Goal: Task Accomplishment & Management: Manage account settings

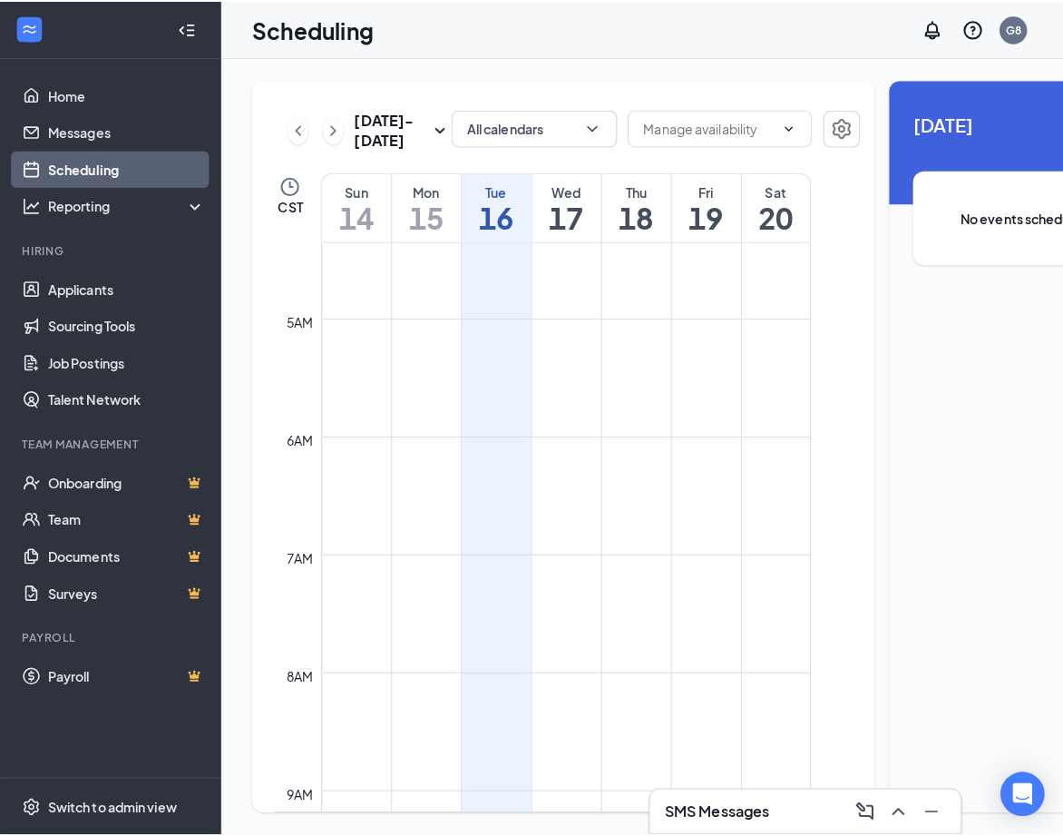
scroll to position [512, 0]
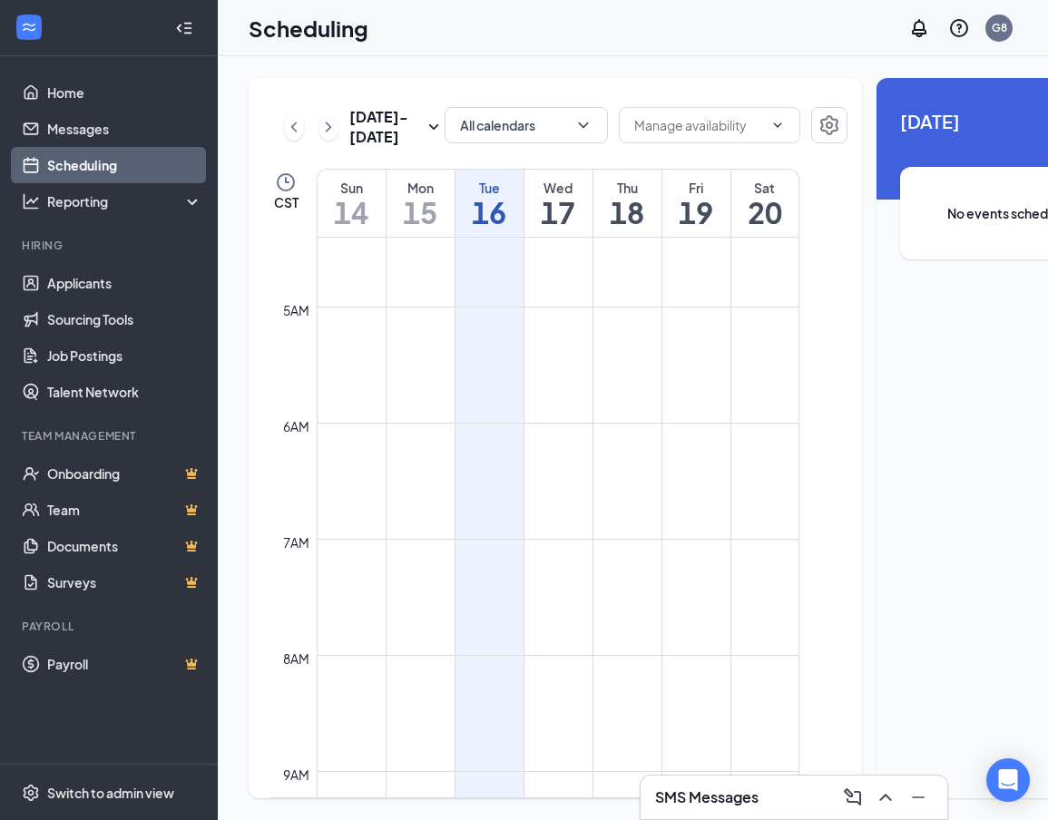
click at [558, 197] on div "Wed" at bounding box center [558, 188] width 68 height 18
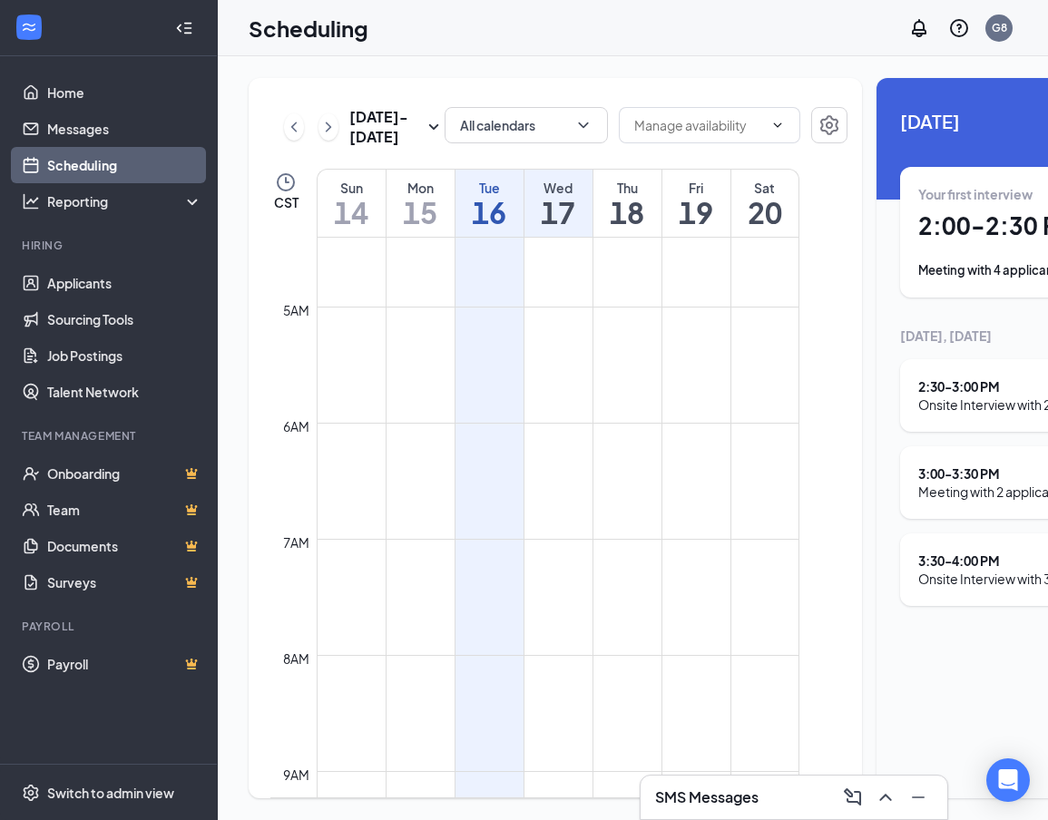
click at [943, 396] on div "Onsite Interview with 2 applicants" at bounding box center [1016, 405] width 196 height 18
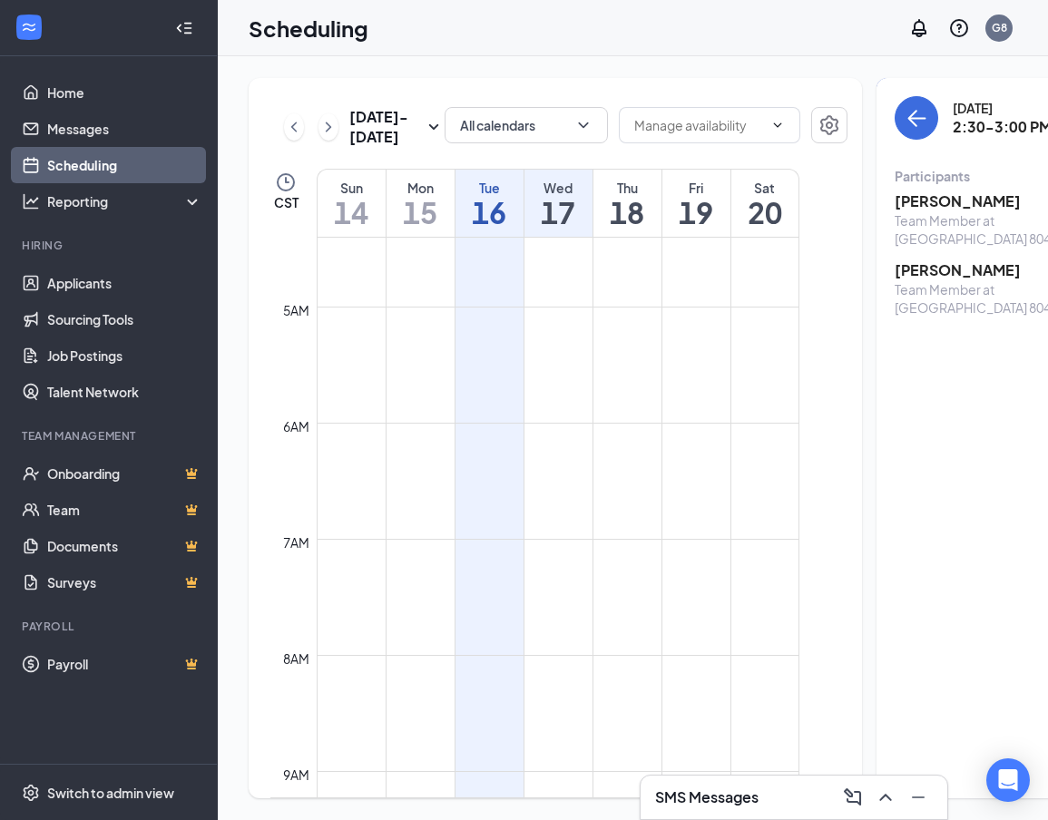
click at [561, 197] on div "Wed" at bounding box center [558, 188] width 68 height 18
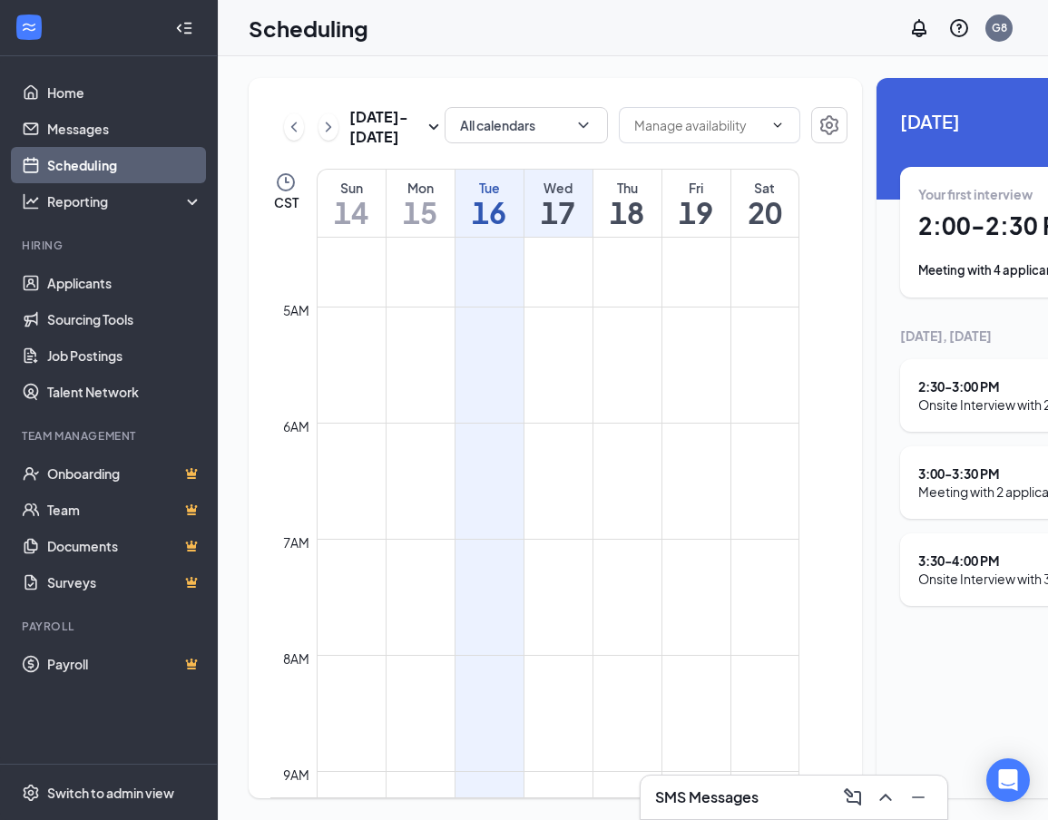
click at [918, 467] on div "3:00 - 3:30 PM" at bounding box center [992, 474] width 149 height 18
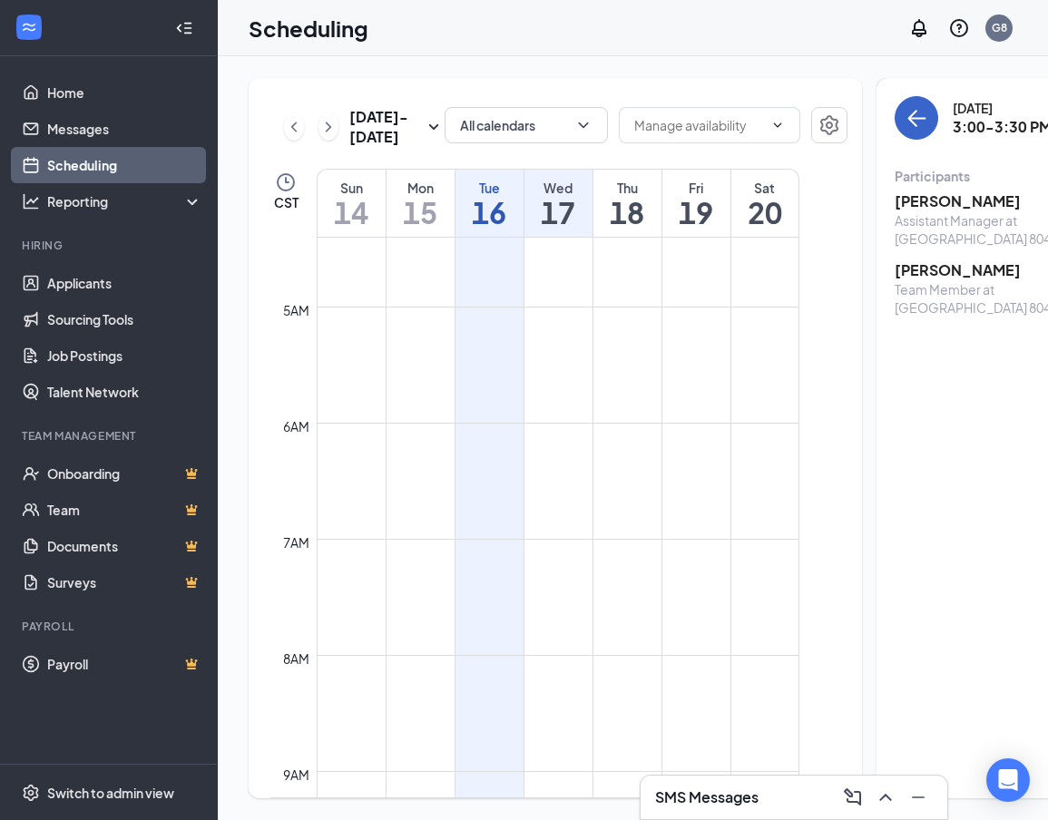
click at [906, 112] on icon "ArrowLeft" at bounding box center [917, 118] width 22 height 22
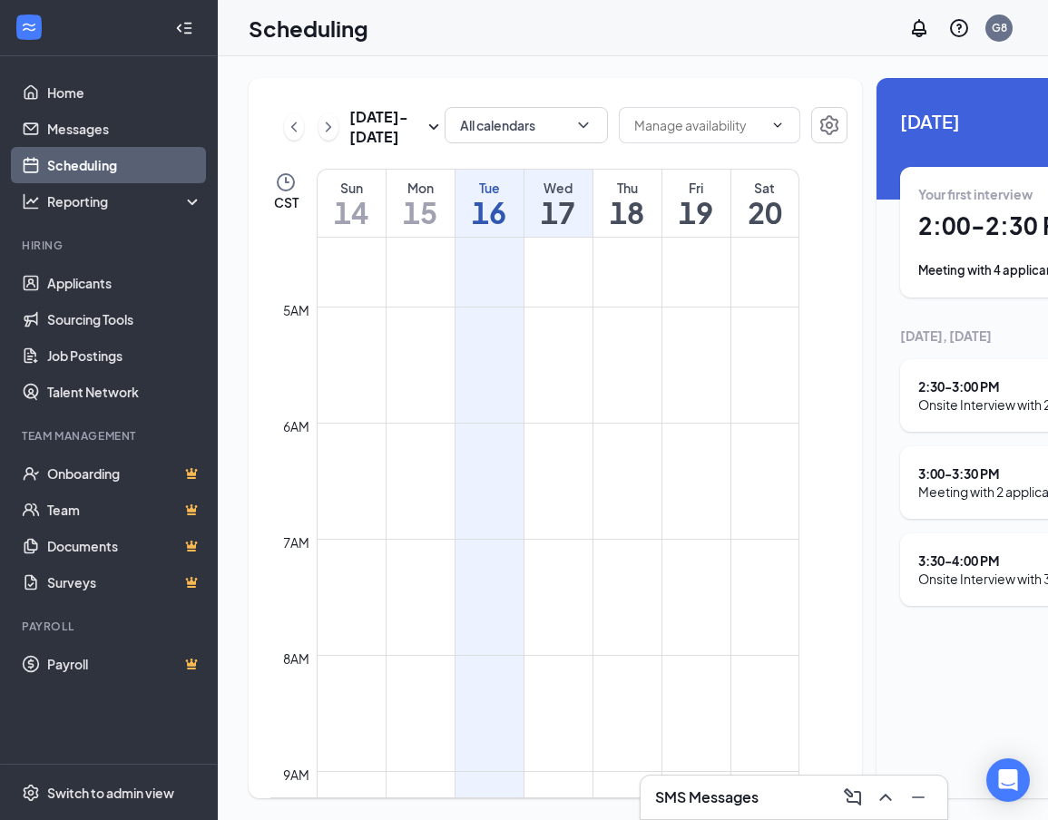
click at [918, 479] on div "3:00 - 3:30 PM" at bounding box center [992, 474] width 149 height 18
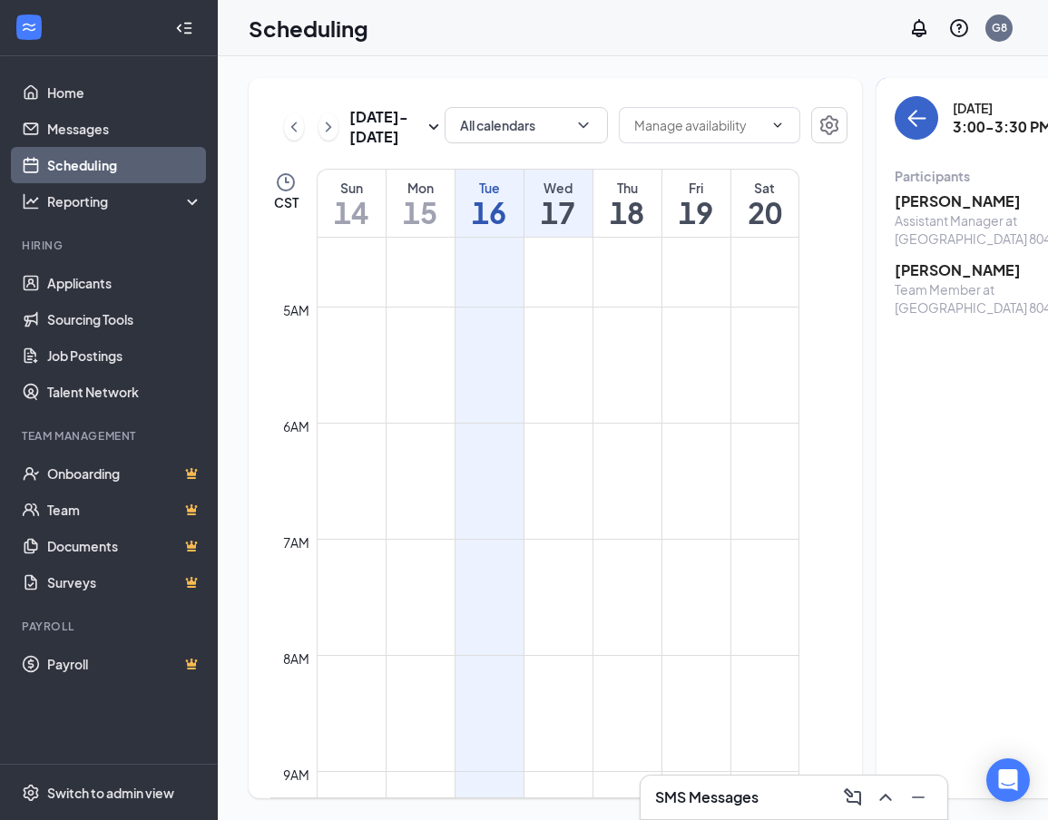
click at [906, 113] on icon "ArrowLeft" at bounding box center [917, 118] width 22 height 22
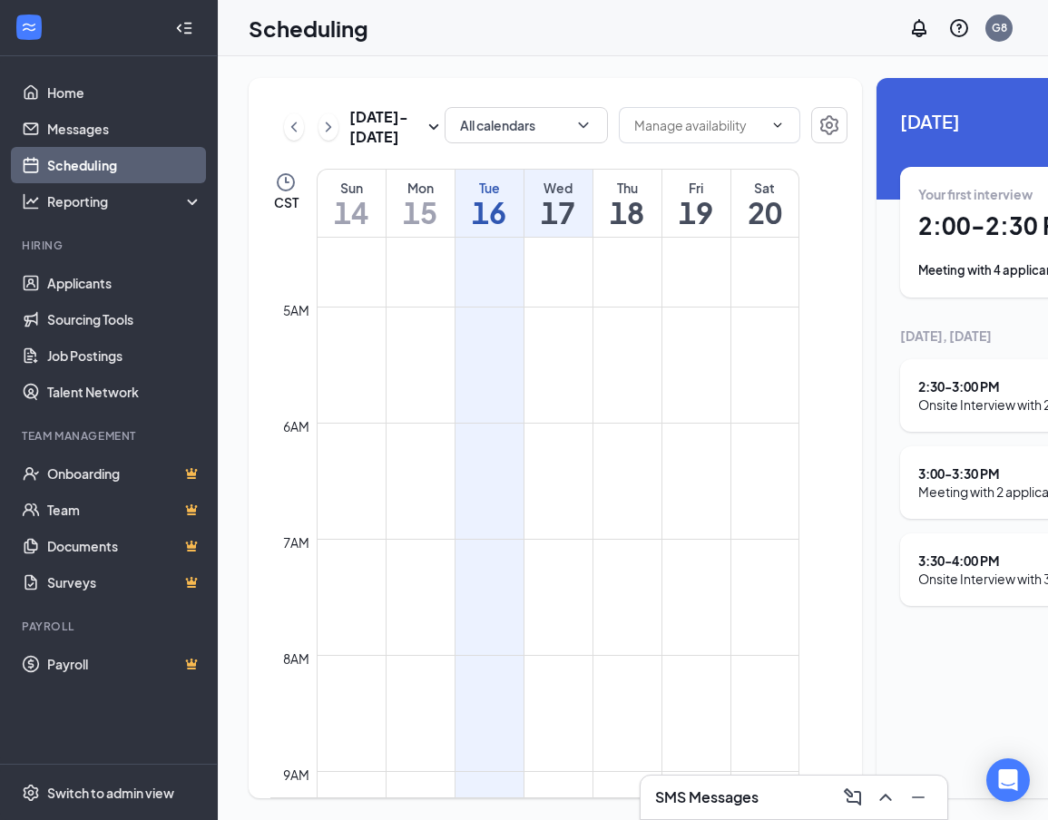
click at [918, 272] on div "Meeting with 4 applicants" at bounding box center [1043, 270] width 250 height 18
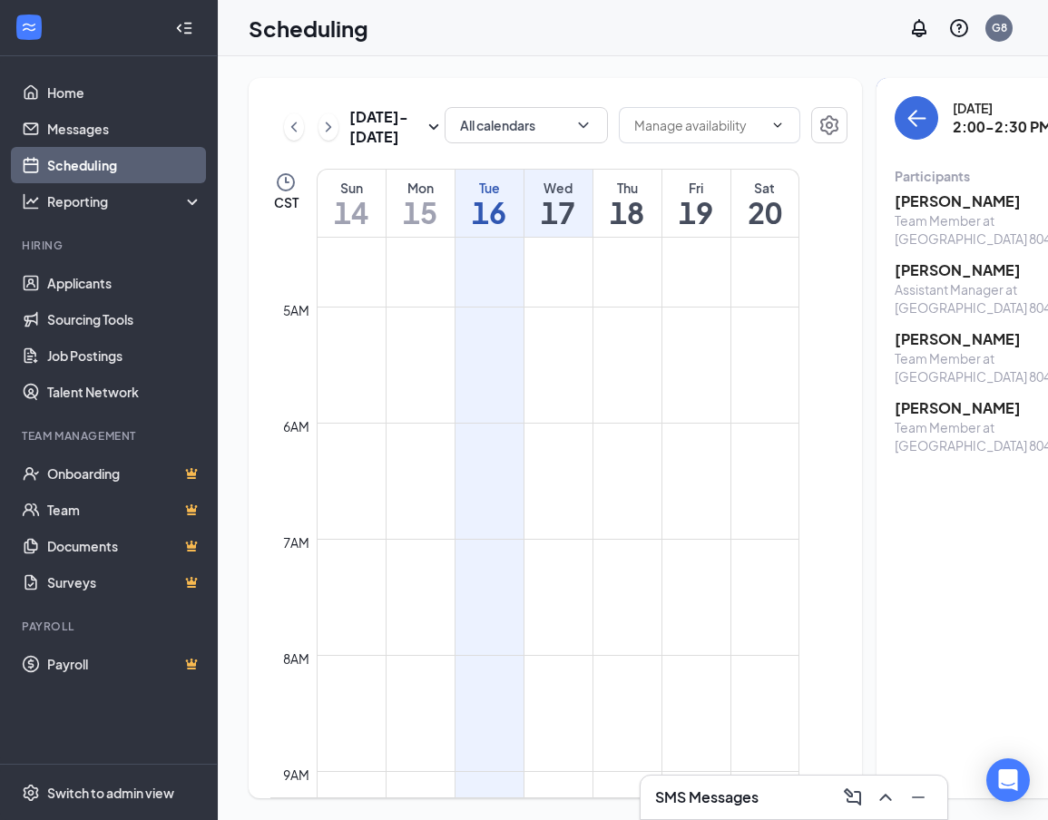
click at [895, 398] on h3 "[PERSON_NAME]" at bounding box center [990, 408] width 191 height 20
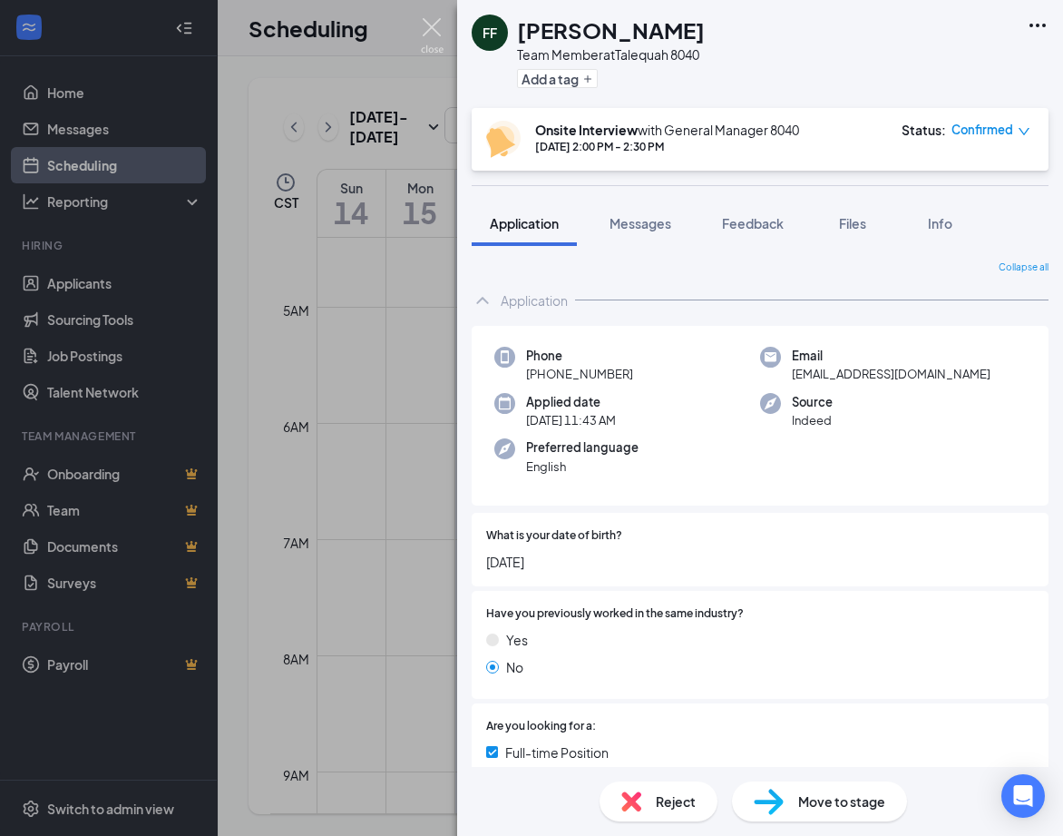
click at [429, 27] on img at bounding box center [432, 35] width 23 height 35
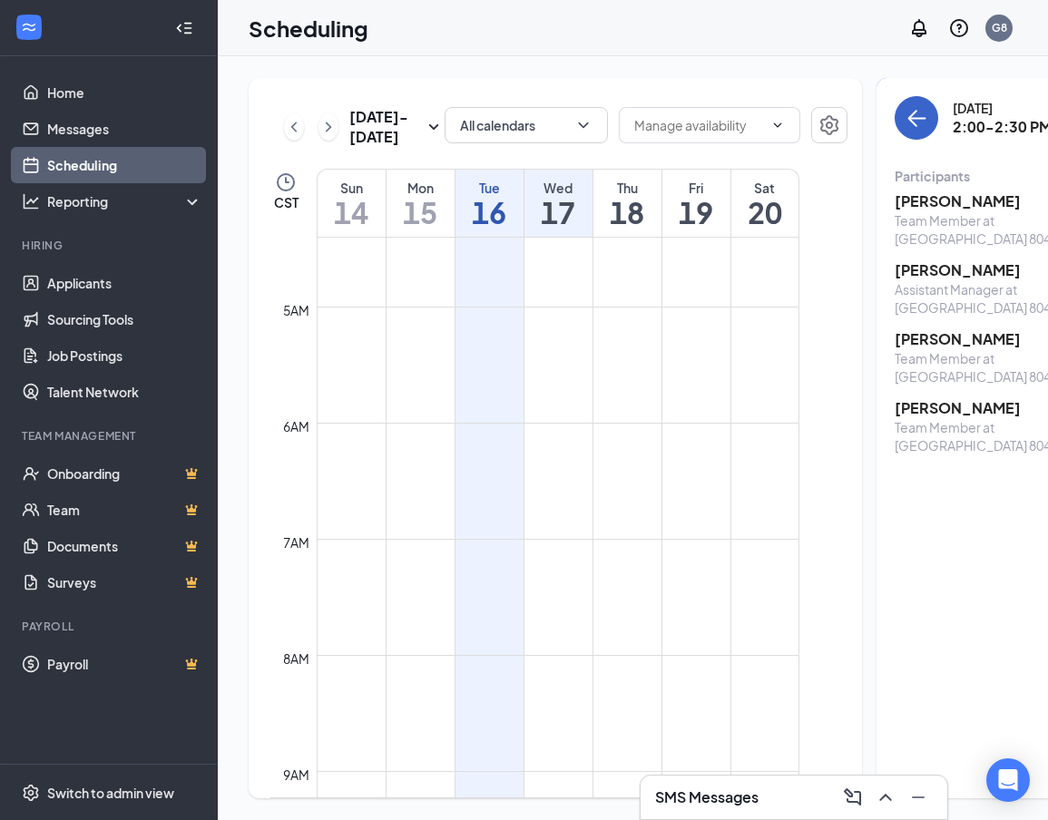
click at [908, 123] on icon "ArrowLeft" at bounding box center [912, 118] width 9 height 17
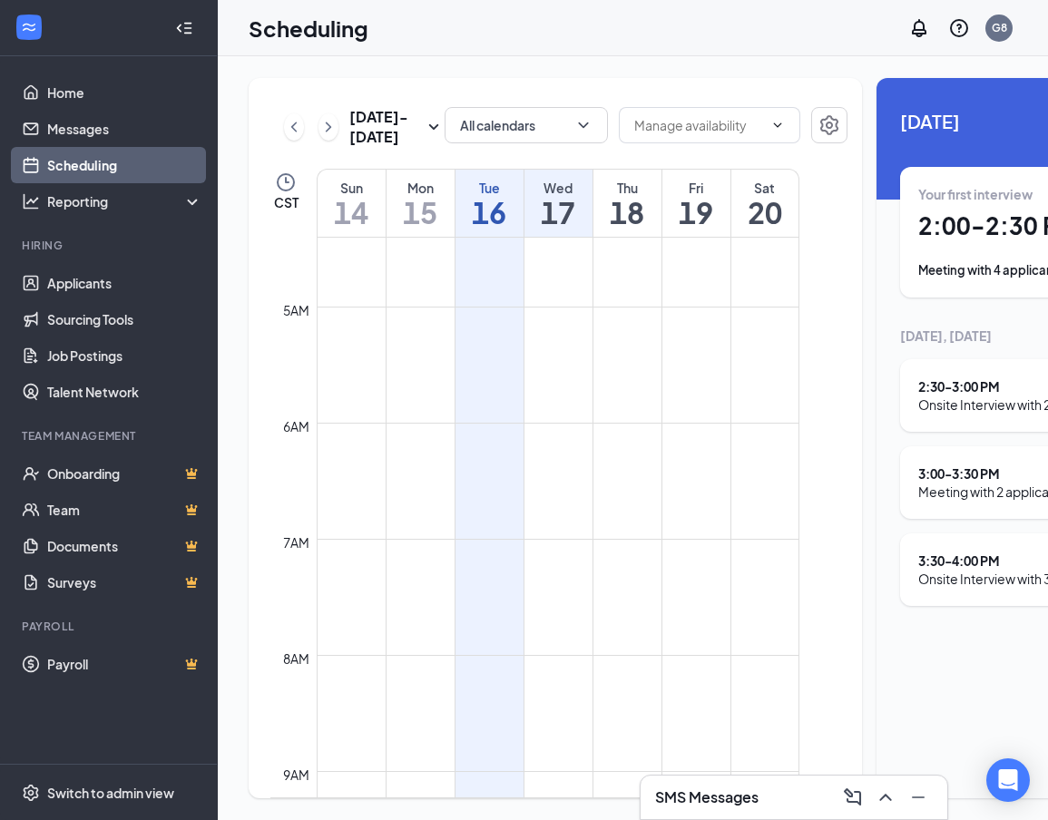
click at [933, 217] on h1 "2:00 - 2:30 PM" at bounding box center [1043, 225] width 250 height 31
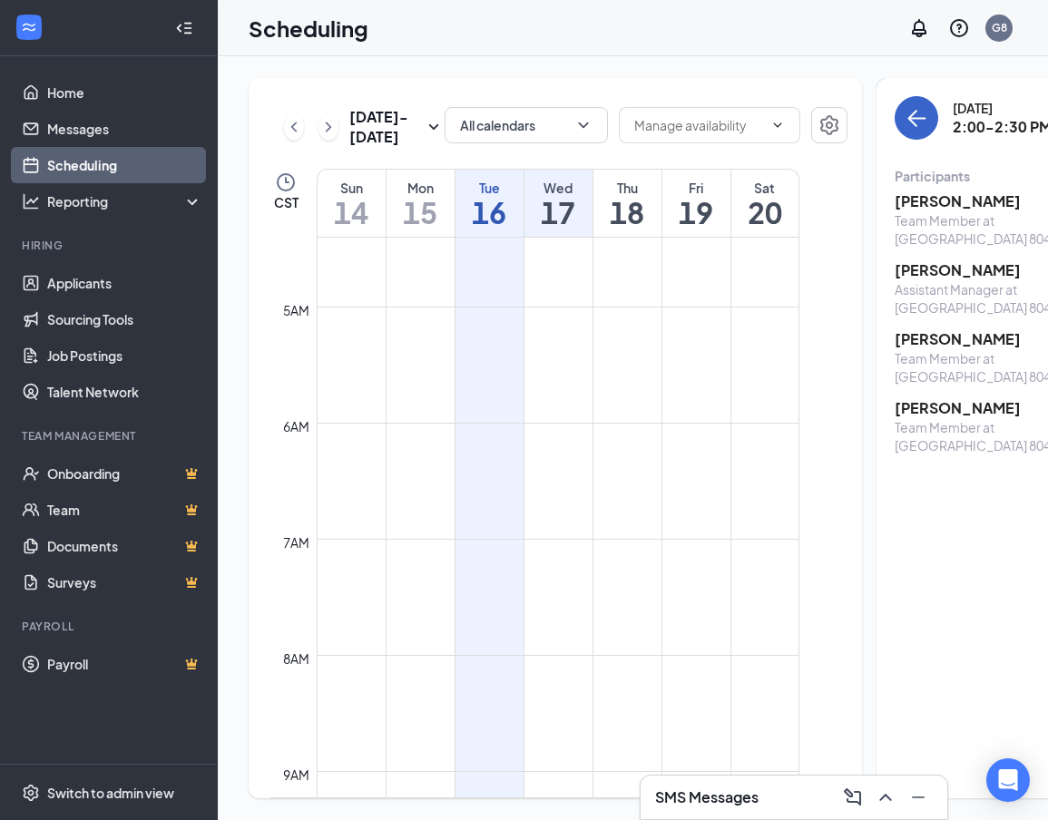
click at [906, 109] on icon "ArrowLeft" at bounding box center [917, 118] width 22 height 22
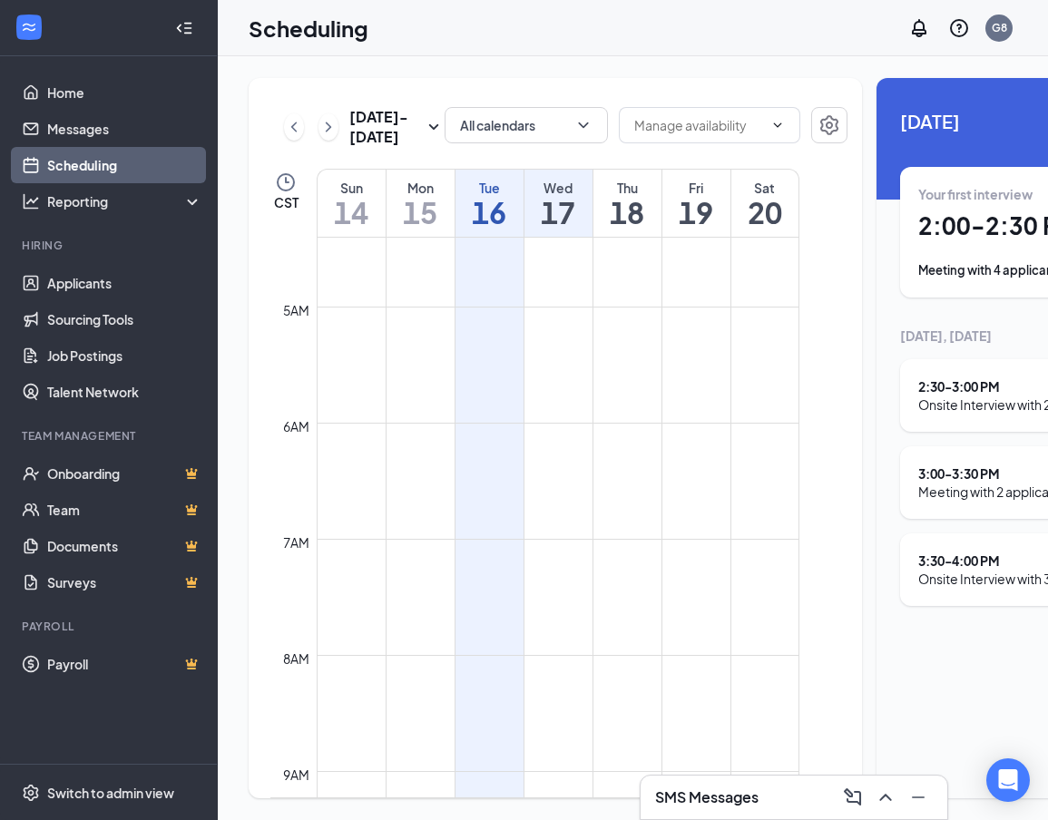
click at [920, 394] on div "2:30 - 3:00 PM" at bounding box center [1016, 386] width 196 height 18
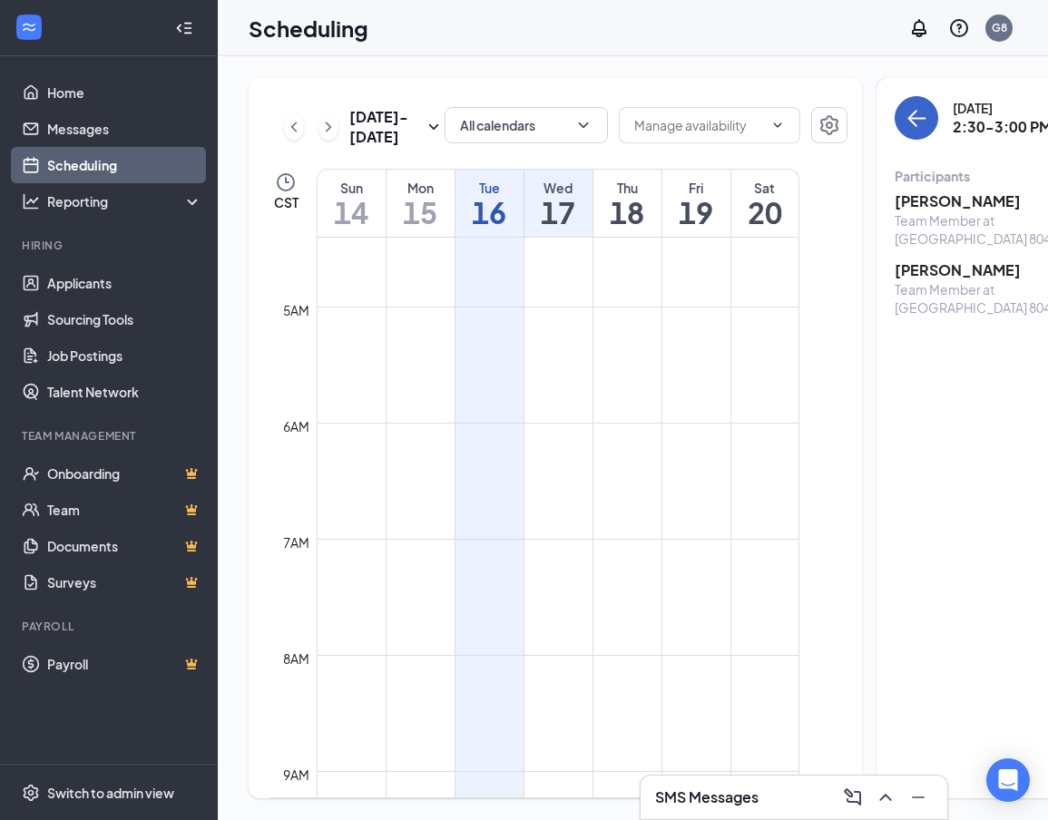
drag, startPoint x: 893, startPoint y: 115, endPoint x: 888, endPoint y: 259, distance: 143.4
click at [906, 115] on icon "ArrowLeft" at bounding box center [917, 118] width 22 height 22
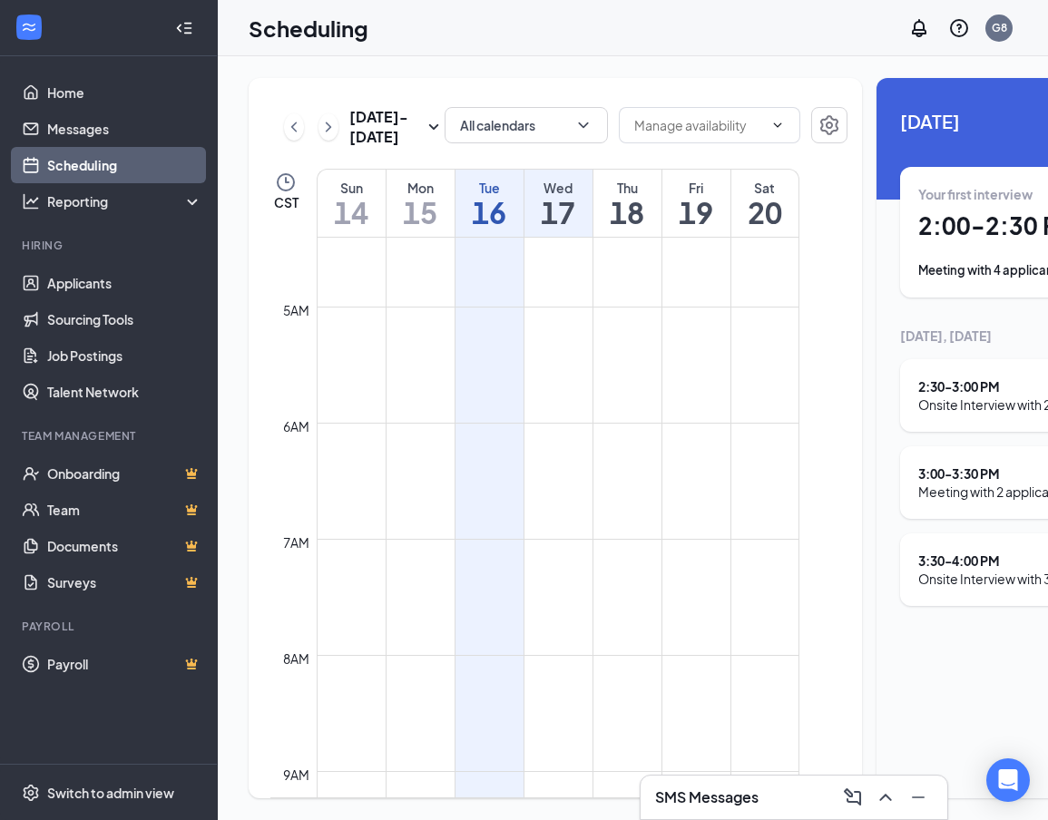
click at [928, 563] on div "3:30 - 4:00 PM" at bounding box center [1016, 561] width 196 height 18
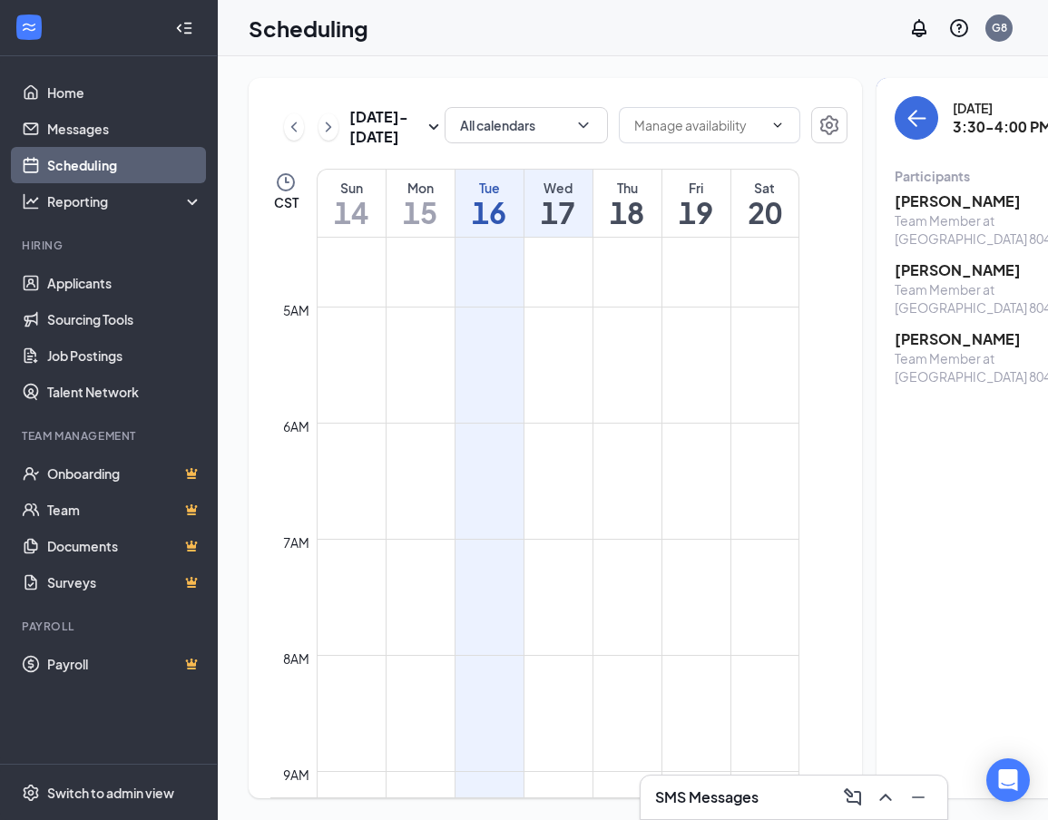
click at [895, 329] on h3 "[PERSON_NAME]" at bounding box center [990, 339] width 191 height 20
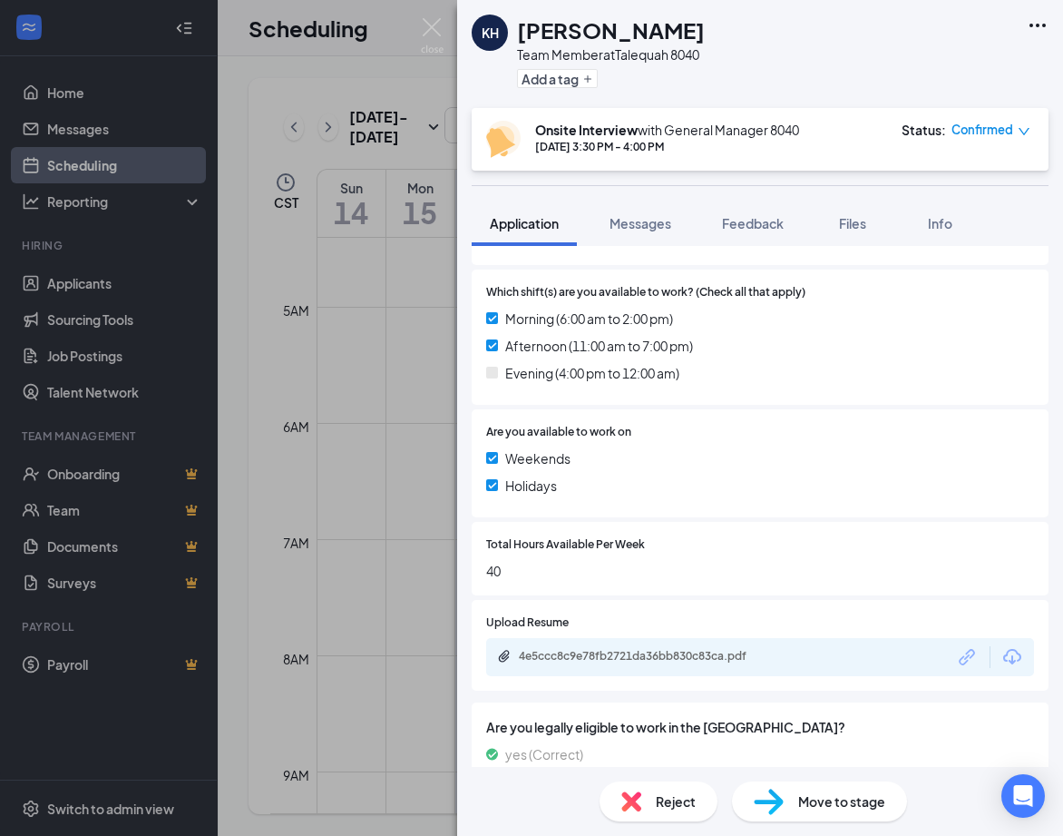
scroll to position [827, 0]
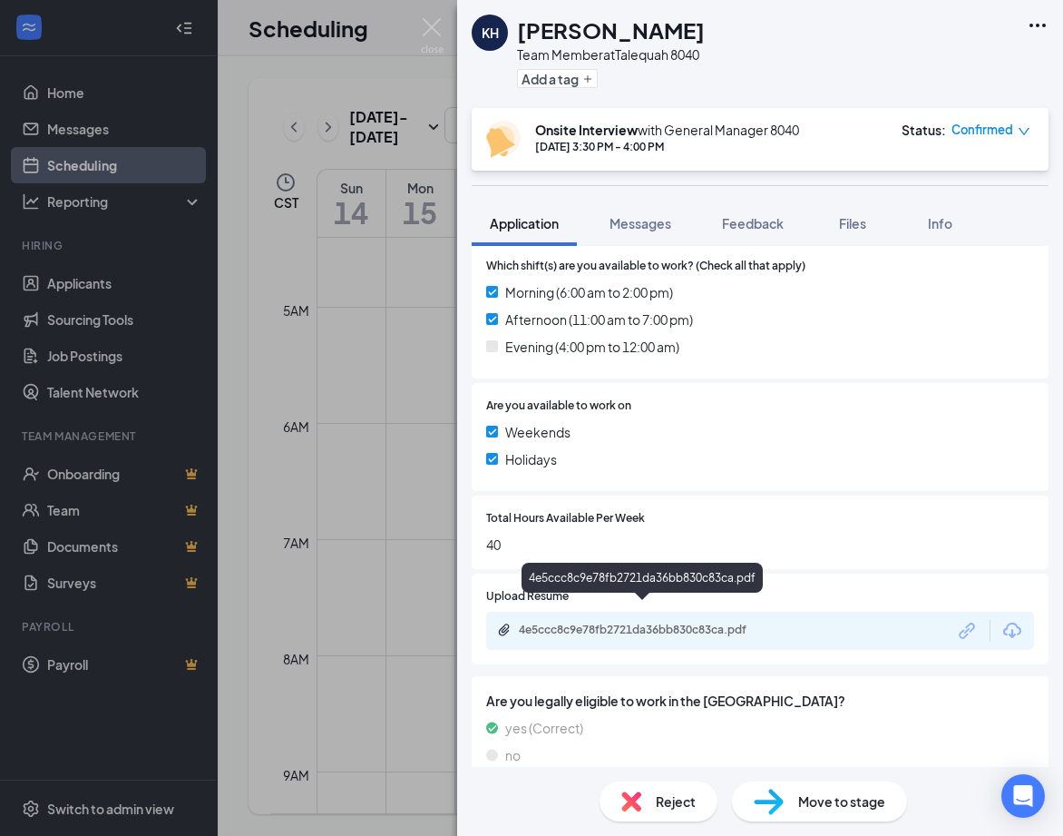
click at [627, 622] on div "4e5ccc8c9e78fb2721da36bb830c83ca.pdf" at bounding box center [646, 629] width 254 height 15
click at [427, 31] on img at bounding box center [432, 35] width 23 height 35
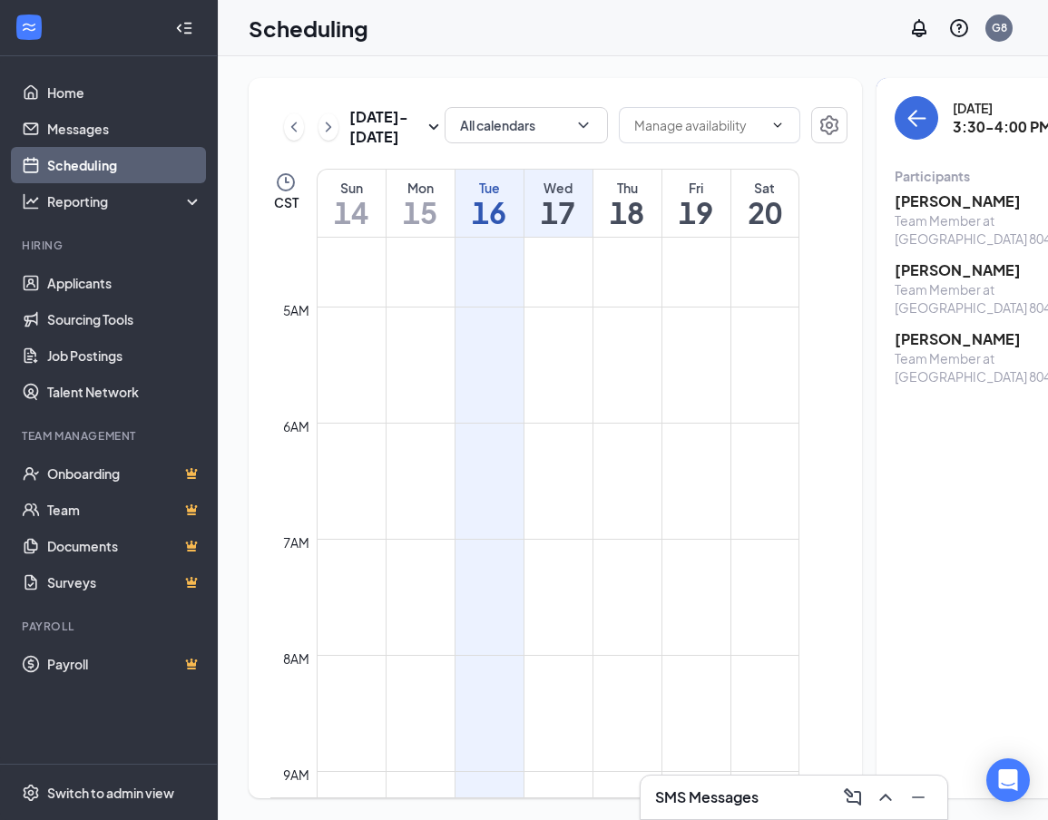
click at [934, 215] on div "Team Member at [GEOGRAPHIC_DATA] 8040" at bounding box center [990, 229] width 191 height 36
click at [931, 209] on h3 "[PERSON_NAME]" at bounding box center [990, 201] width 191 height 20
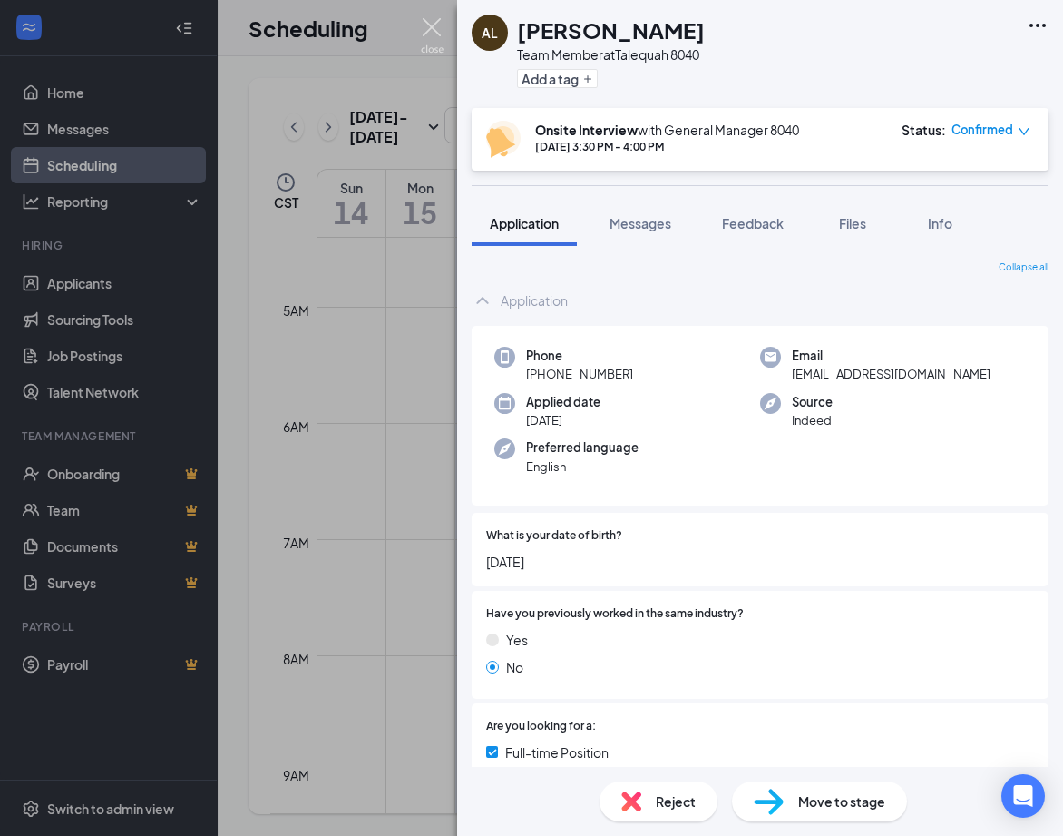
click at [437, 25] on img at bounding box center [432, 35] width 23 height 35
